Goal: Information Seeking & Learning: Learn about a topic

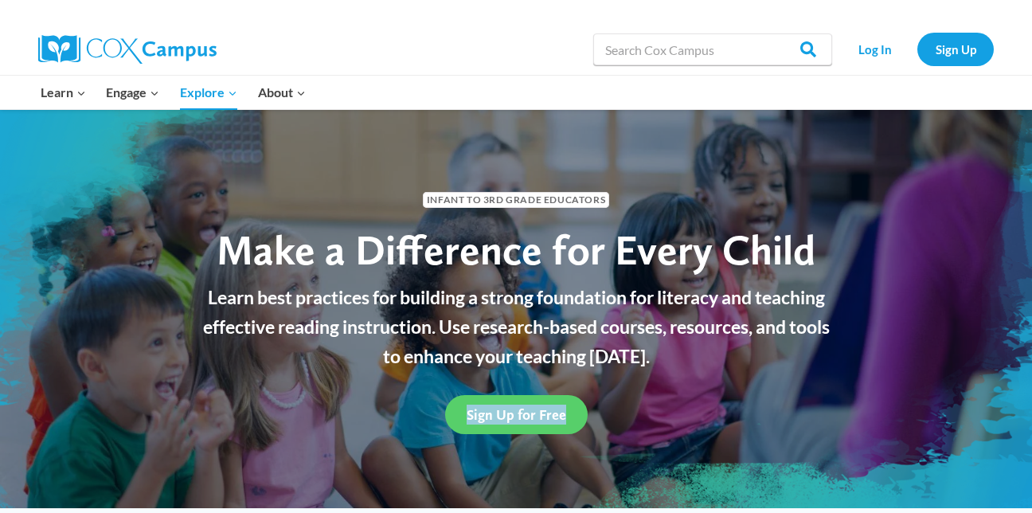
drag, startPoint x: 0, startPoint y: 0, endPoint x: 672, endPoint y: 417, distance: 790.3
click at [672, 417] on div "Sign Up for Free" at bounding box center [516, 414] width 677 height 71
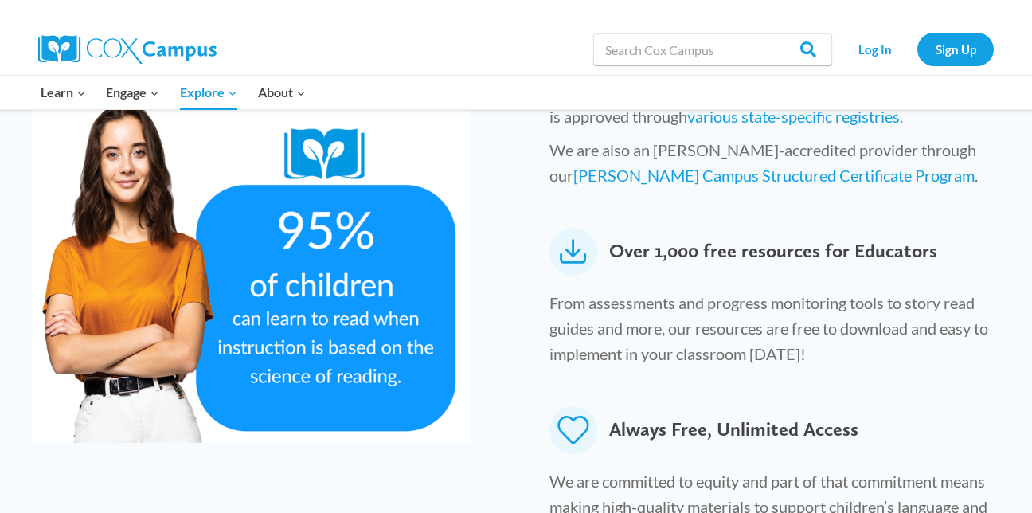
scroll to position [882, 0]
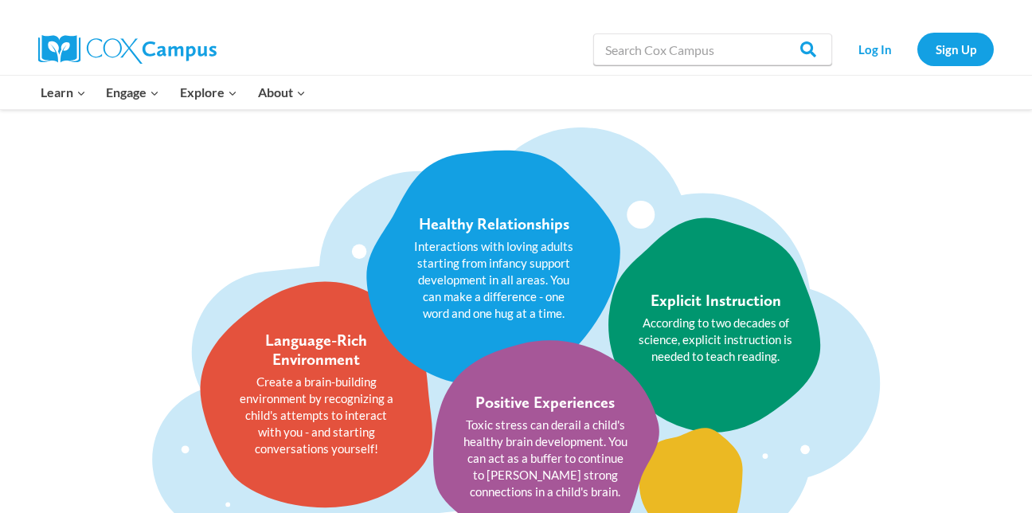
scroll to position [1870, 0]
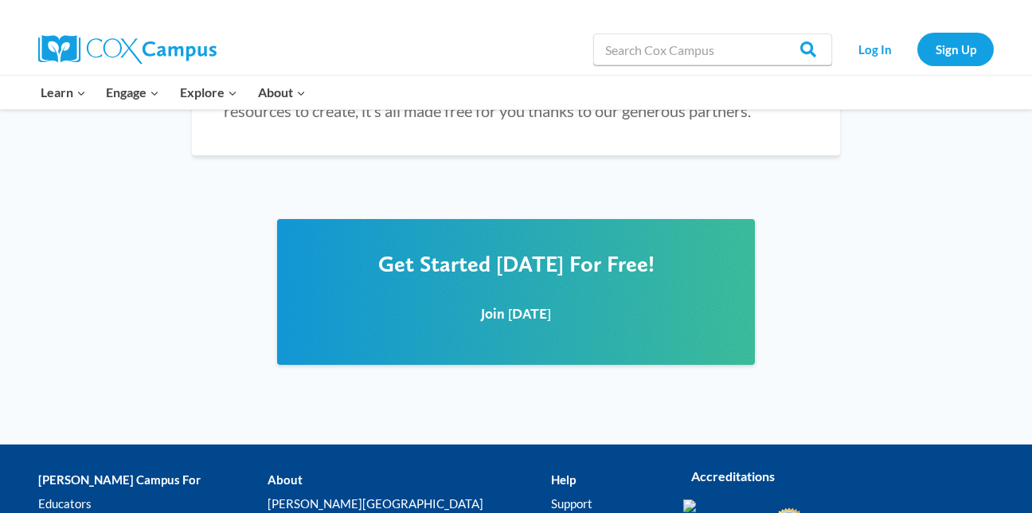
scroll to position [2007, 0]
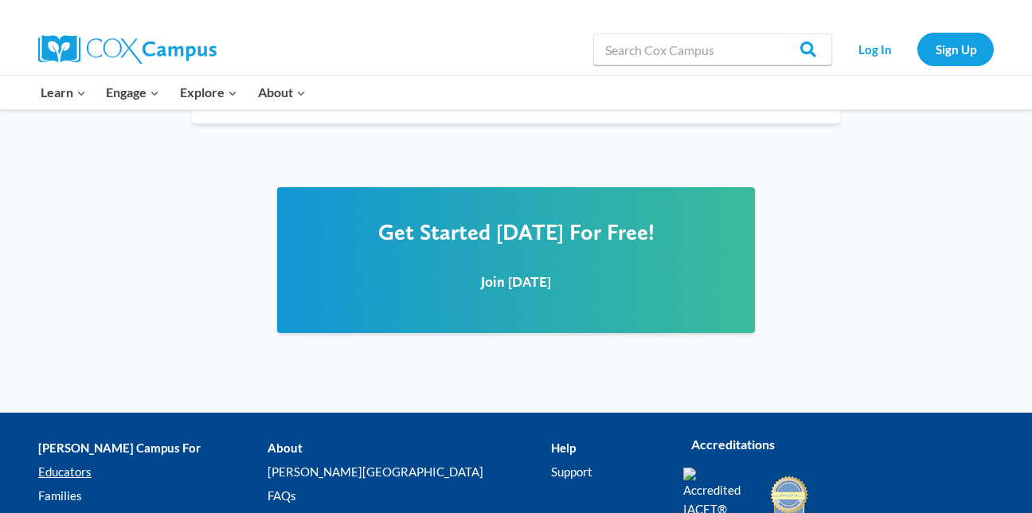
click at [74, 460] on link "Educators" at bounding box center [152, 472] width 229 height 24
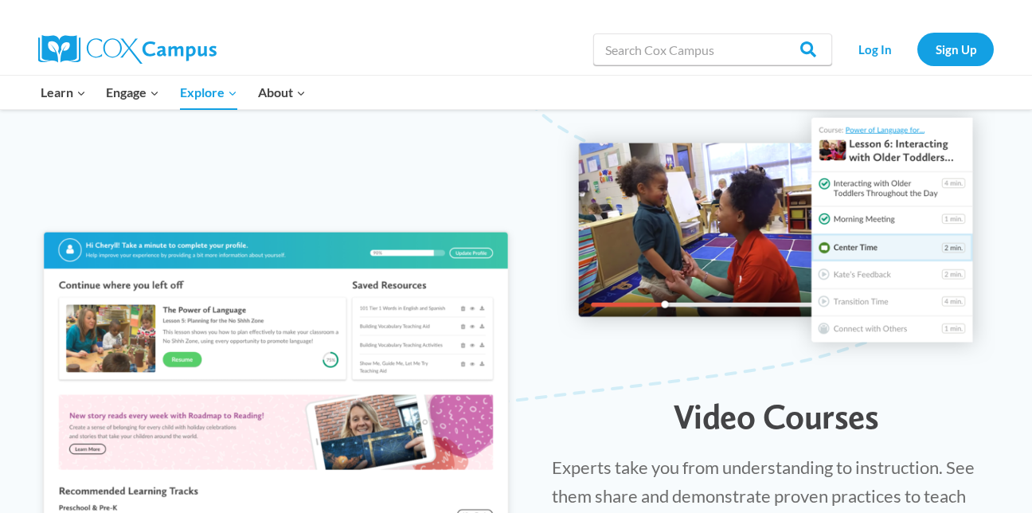
scroll to position [1657, 0]
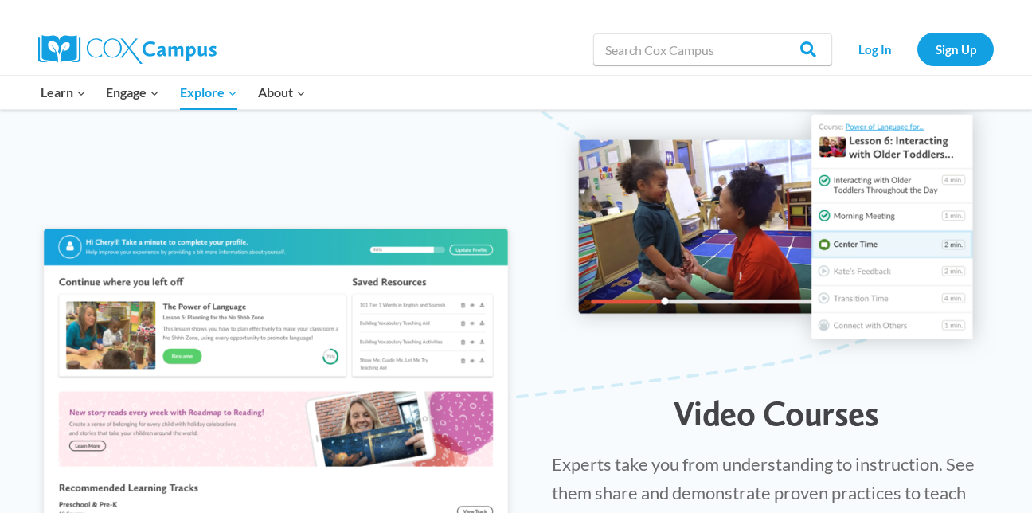
click at [128, 251] on img at bounding box center [276, 393] width 488 height 348
drag, startPoint x: 128, startPoint y: 251, endPoint x: 147, endPoint y: 276, distance: 31.4
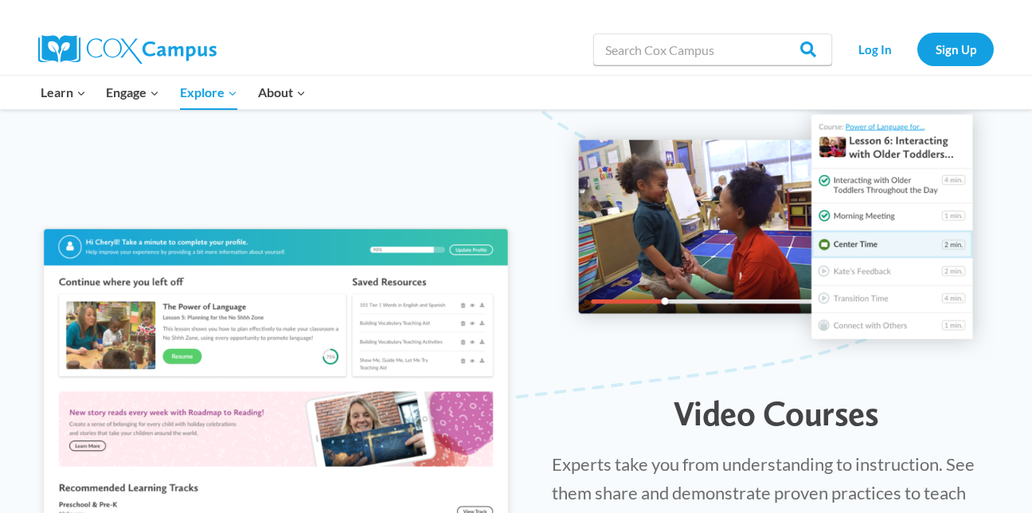
click at [147, 276] on img at bounding box center [276, 393] width 488 height 348
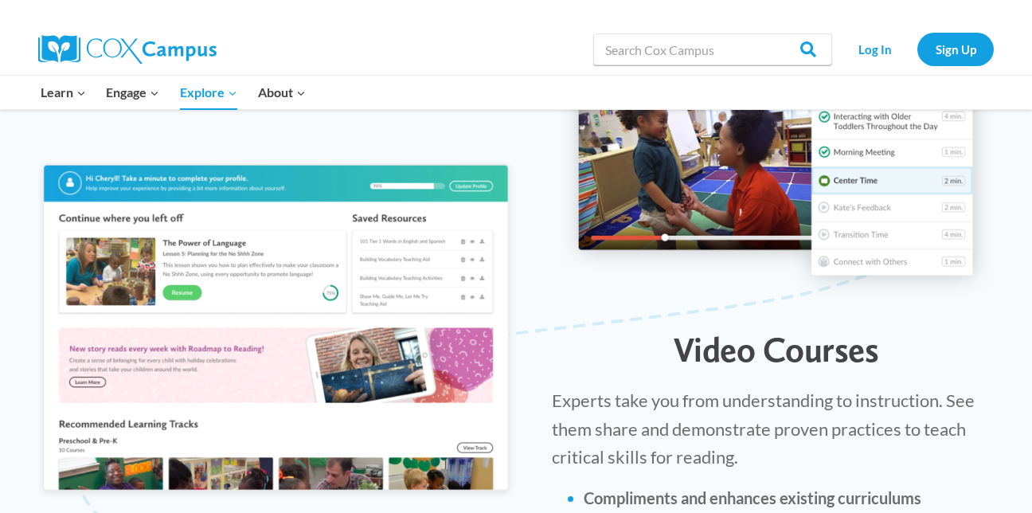
scroll to position [1753, 0]
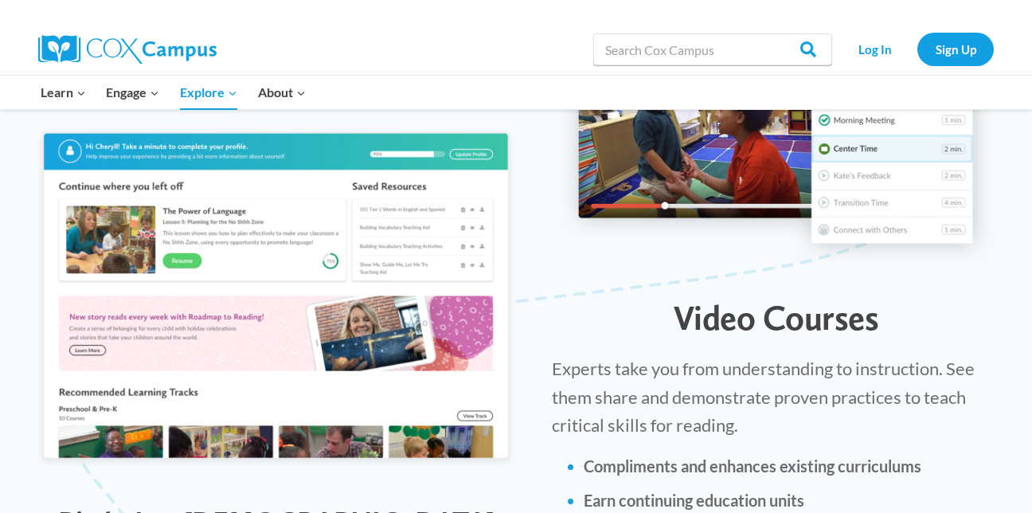
click at [176, 241] on img at bounding box center [276, 297] width 488 height 348
click at [178, 232] on img at bounding box center [276, 297] width 488 height 348
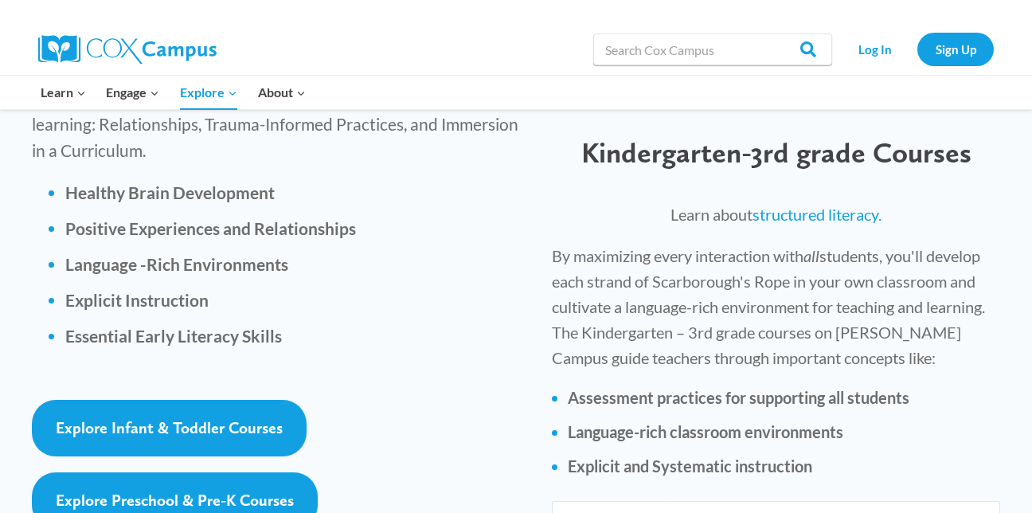
scroll to position [2358, 0]
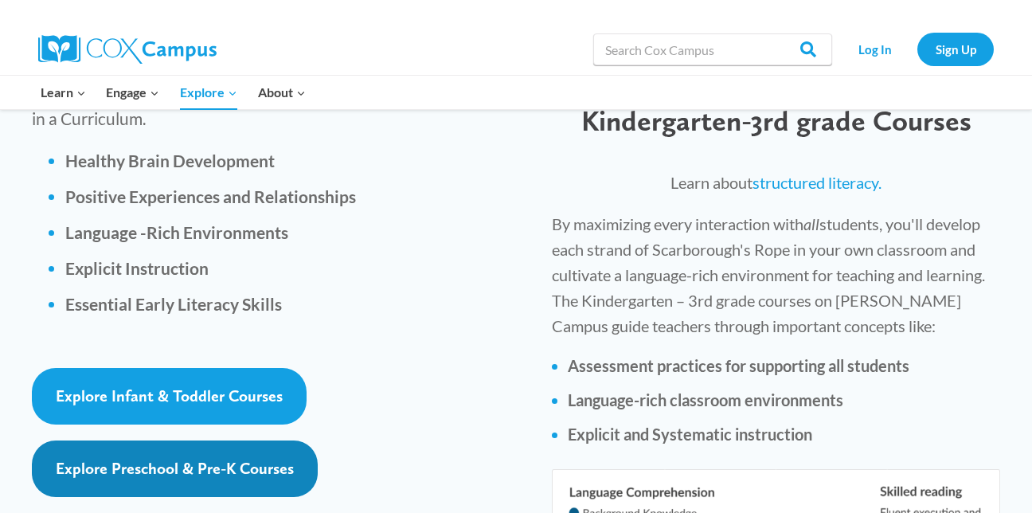
click at [170, 459] on span "Explore Preschool & Pre-K Courses" at bounding box center [175, 468] width 238 height 19
